Goal: Learn about a topic

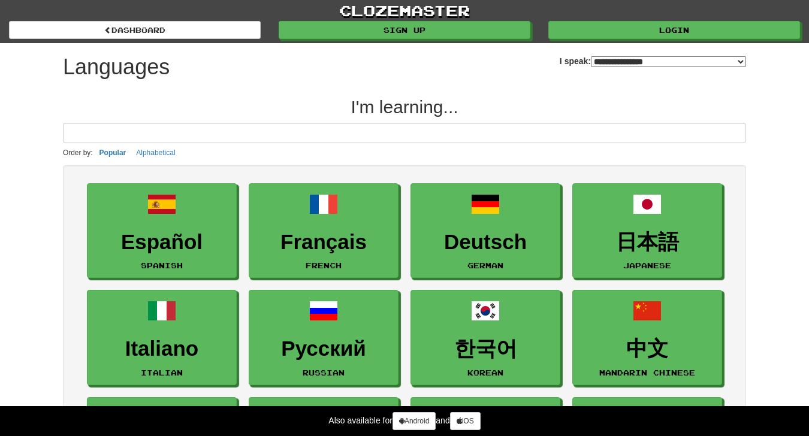
select select "*******"
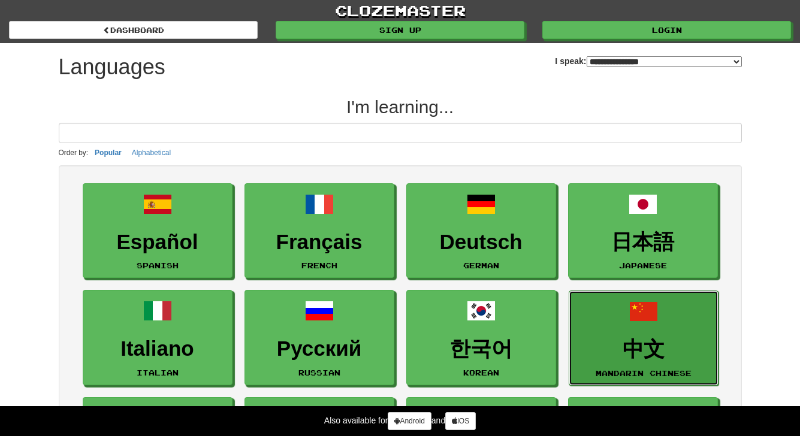
click at [625, 320] on link "中文 Mandarin Chinese" at bounding box center [643, 338] width 150 height 95
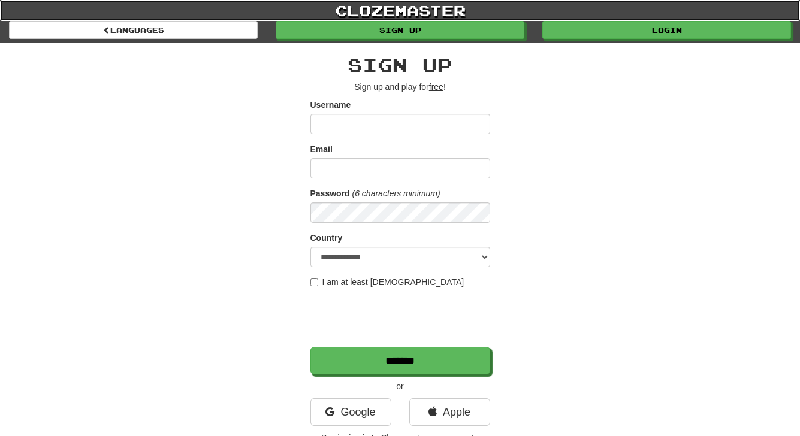
click at [377, 12] on link "clozemaster" at bounding box center [400, 10] width 800 height 21
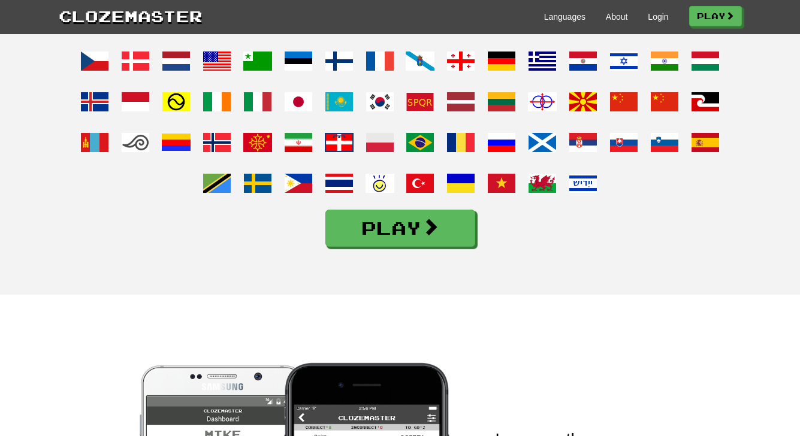
scroll to position [1045, 0]
